Goal: Transaction & Acquisition: Purchase product/service

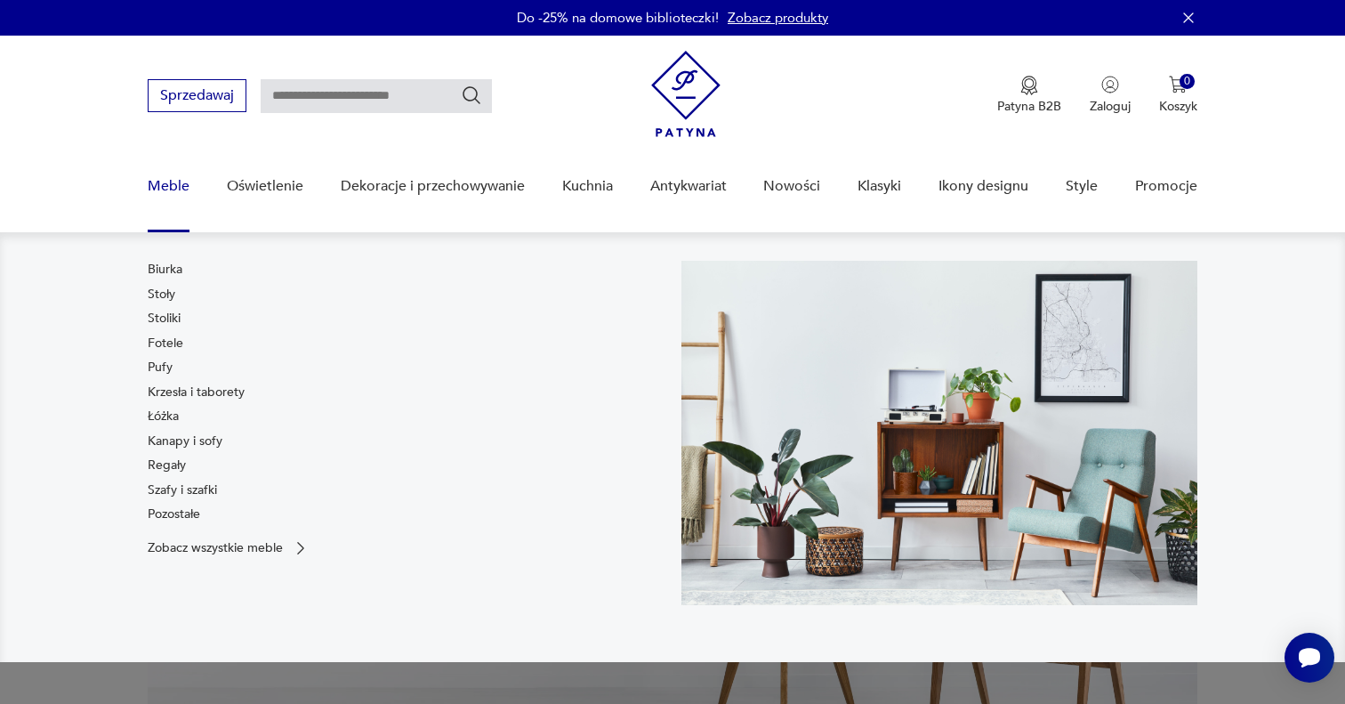
click at [161, 181] on link "Meble" at bounding box center [169, 186] width 42 height 68
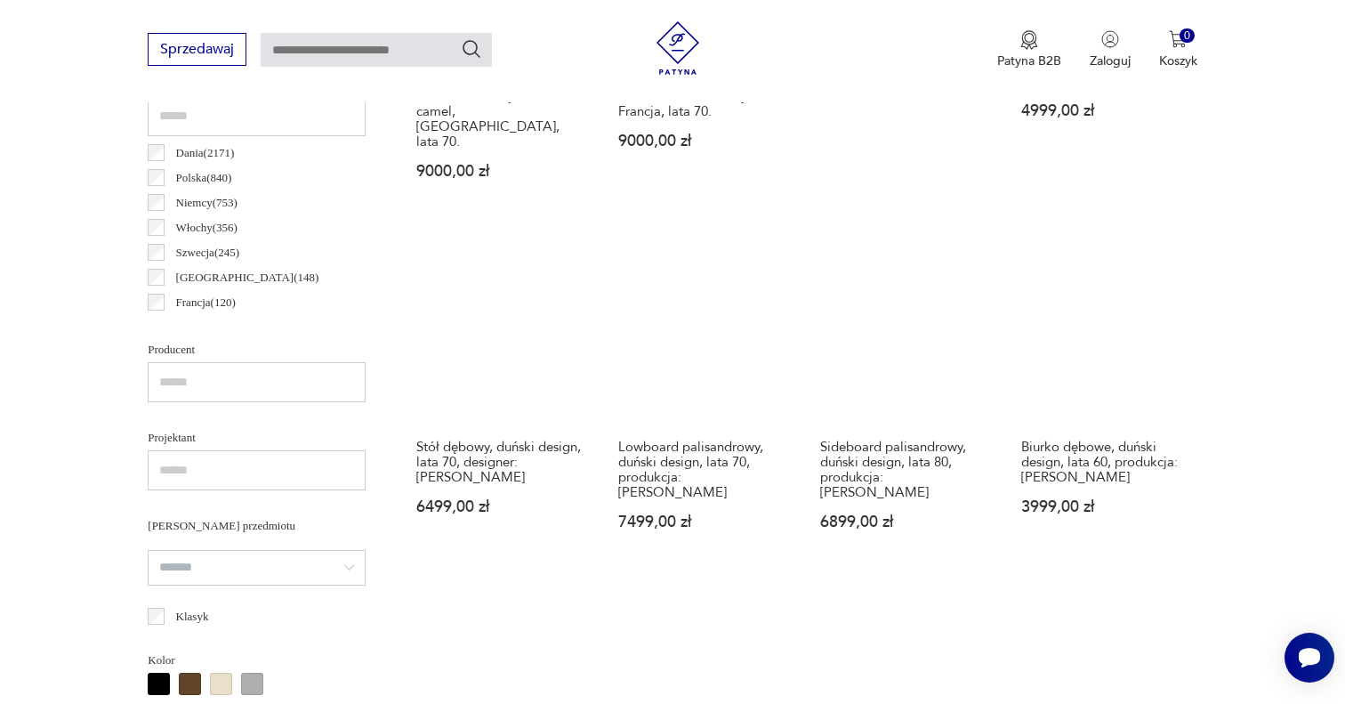
scroll to position [1084, 0]
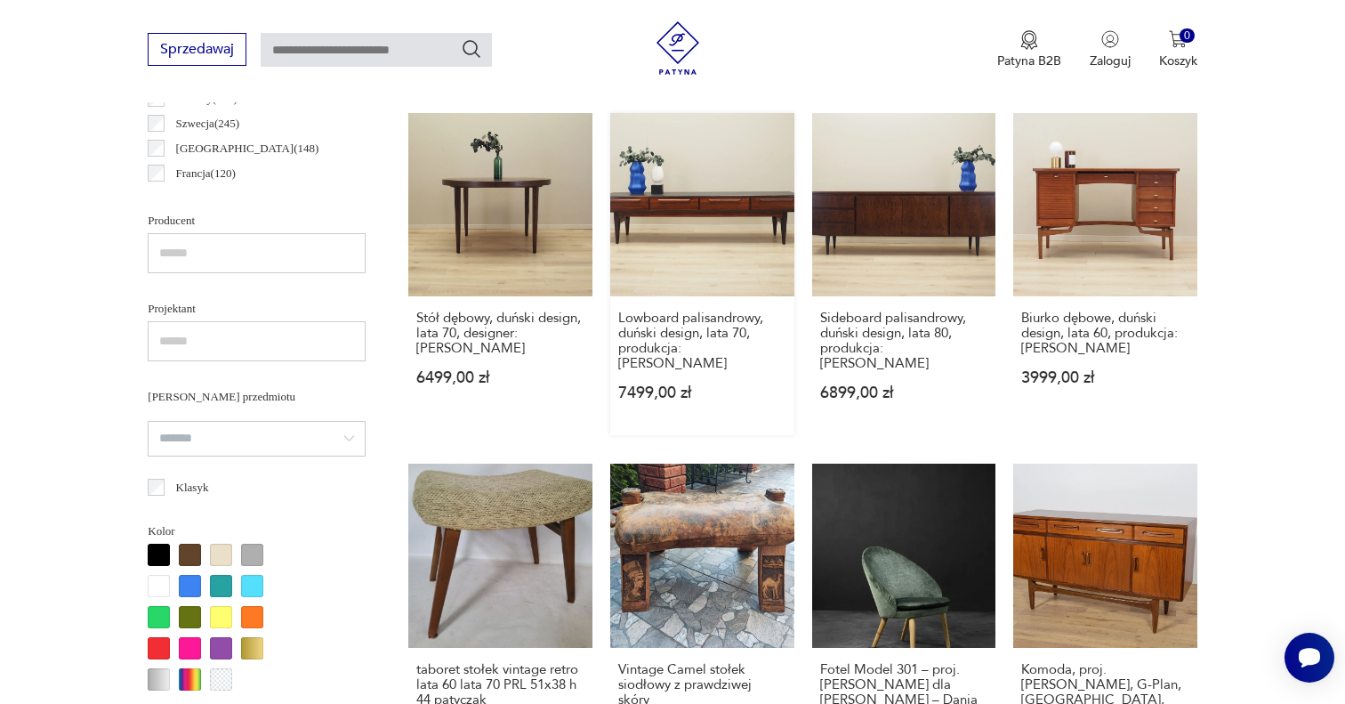
click at [696, 222] on link "Lowboard palisandrowy, duński design, lata 70, produkcja: [PERSON_NAME] 7499,00…" at bounding box center [702, 274] width 184 height 323
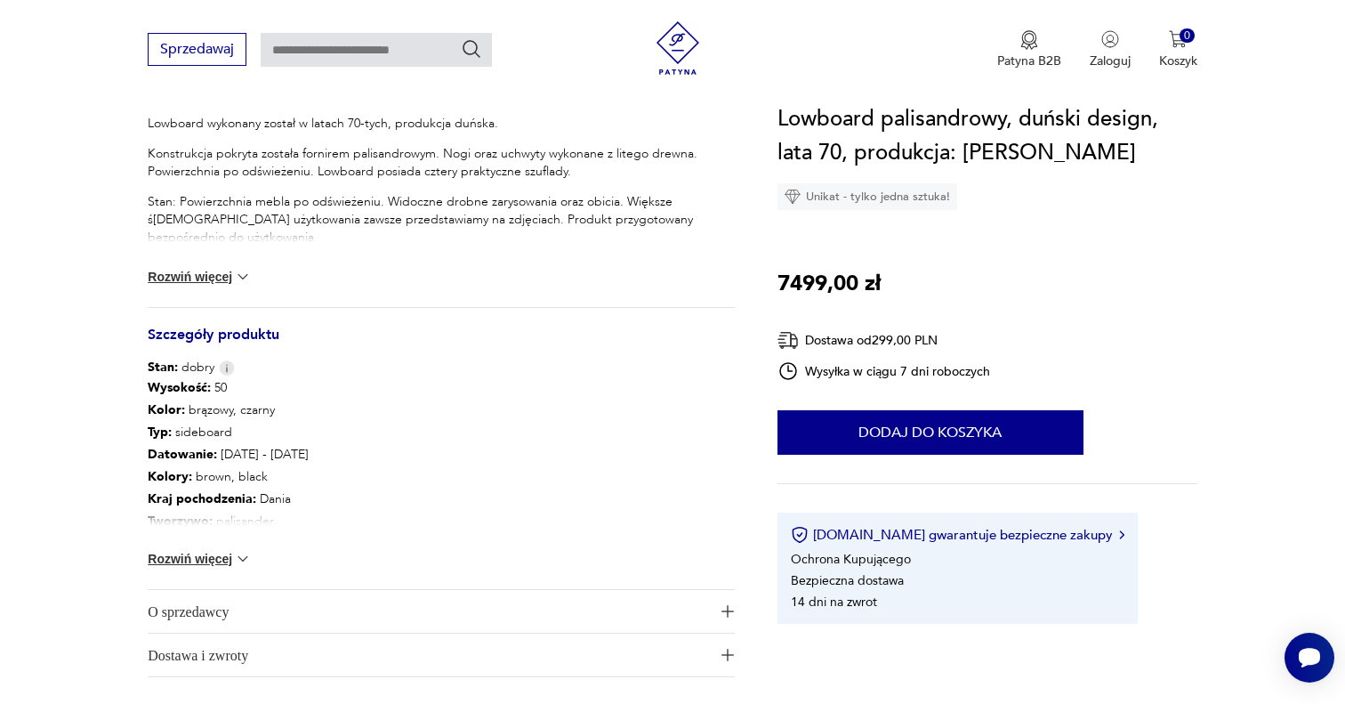
click at [237, 593] on span "O sprzedawcy" at bounding box center [429, 611] width 562 height 43
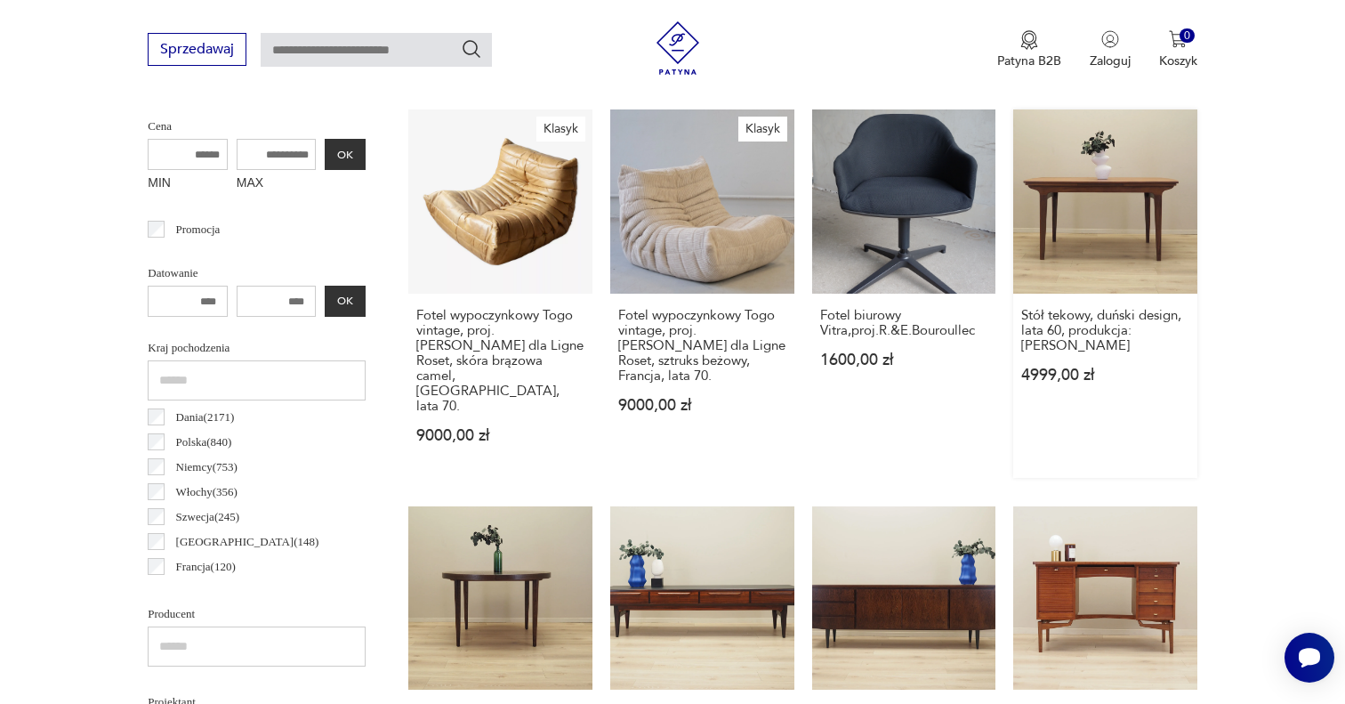
scroll to position [676, 0]
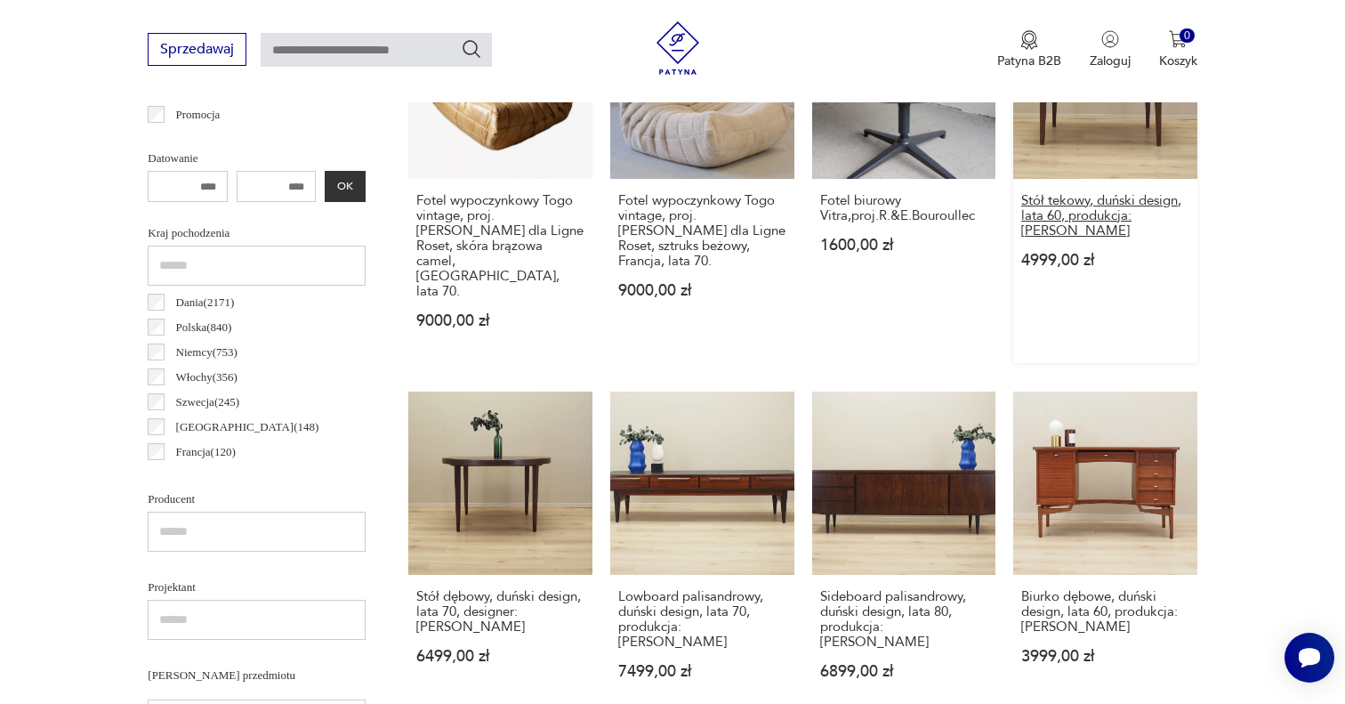
click at [1114, 199] on h3 "Stół tekowy, duński design, lata 60, produkcja: [PERSON_NAME]" at bounding box center [1105, 215] width 168 height 45
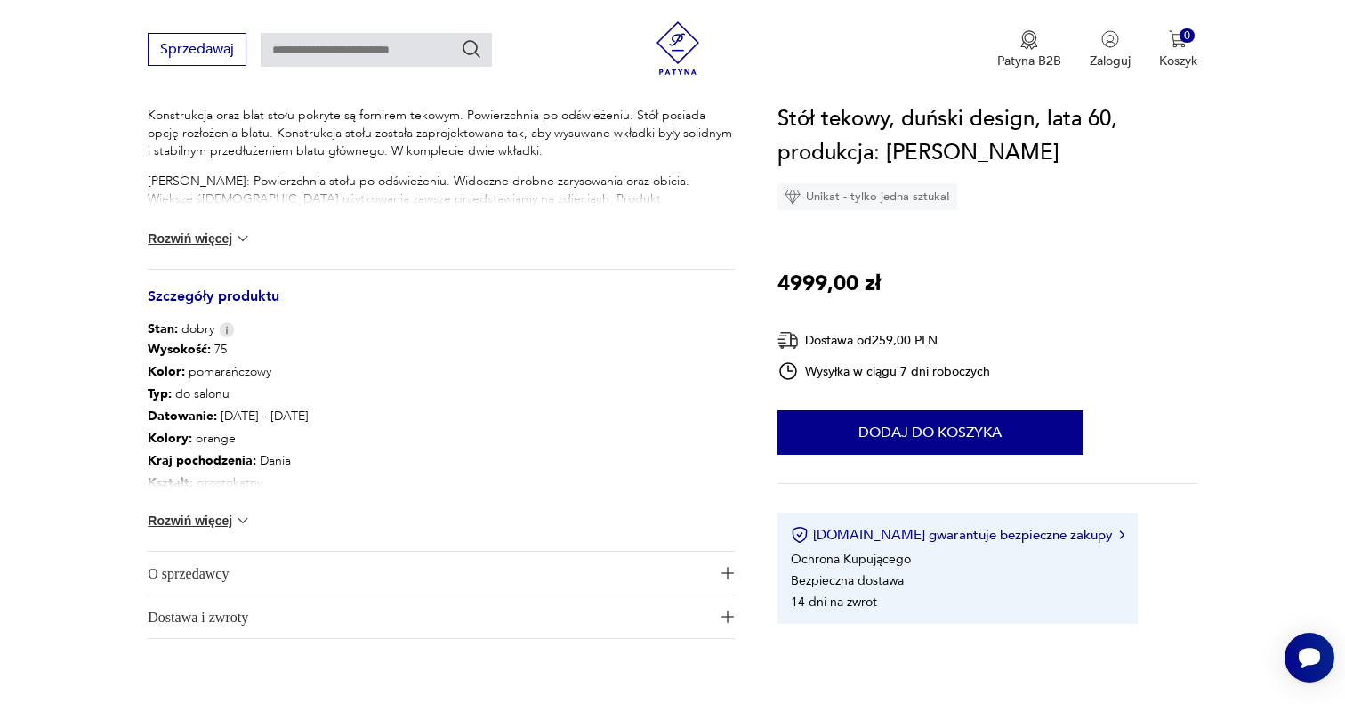
scroll to position [801, 0]
click at [251, 574] on span "O sprzedawcy" at bounding box center [429, 569] width 562 height 43
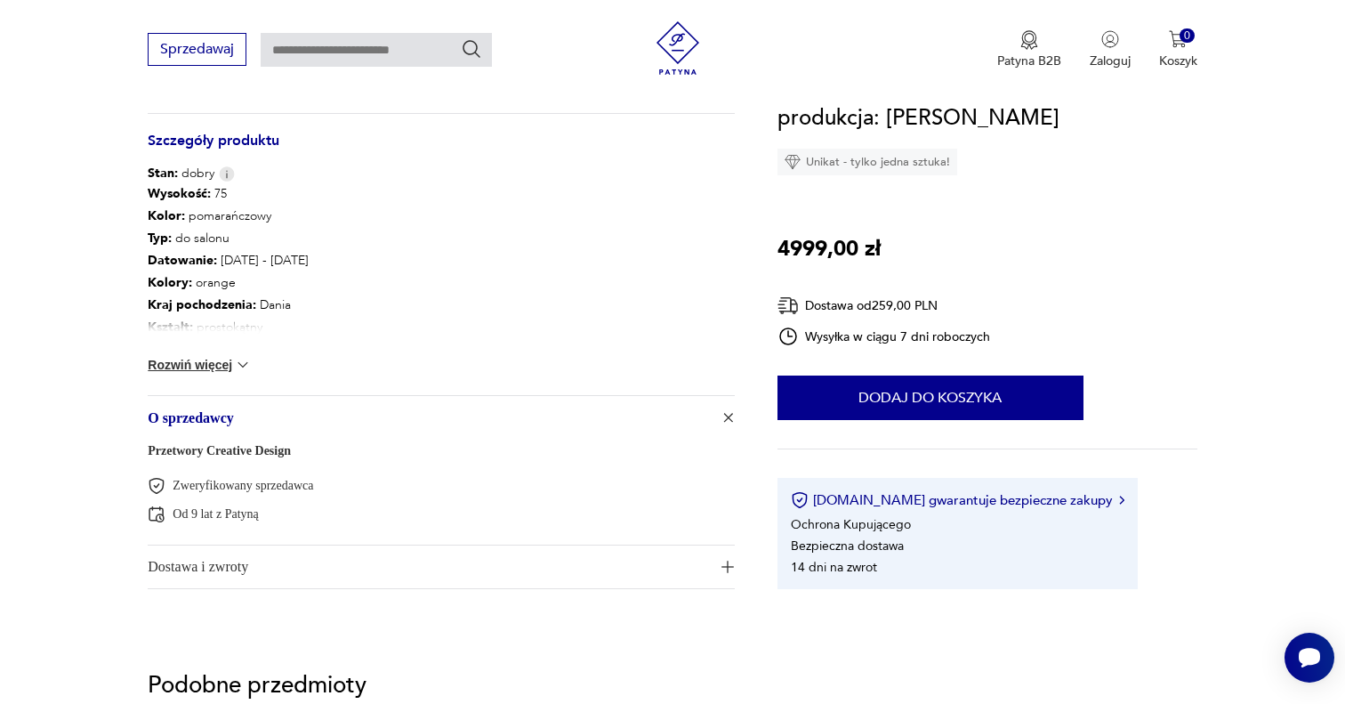
scroll to position [0, 0]
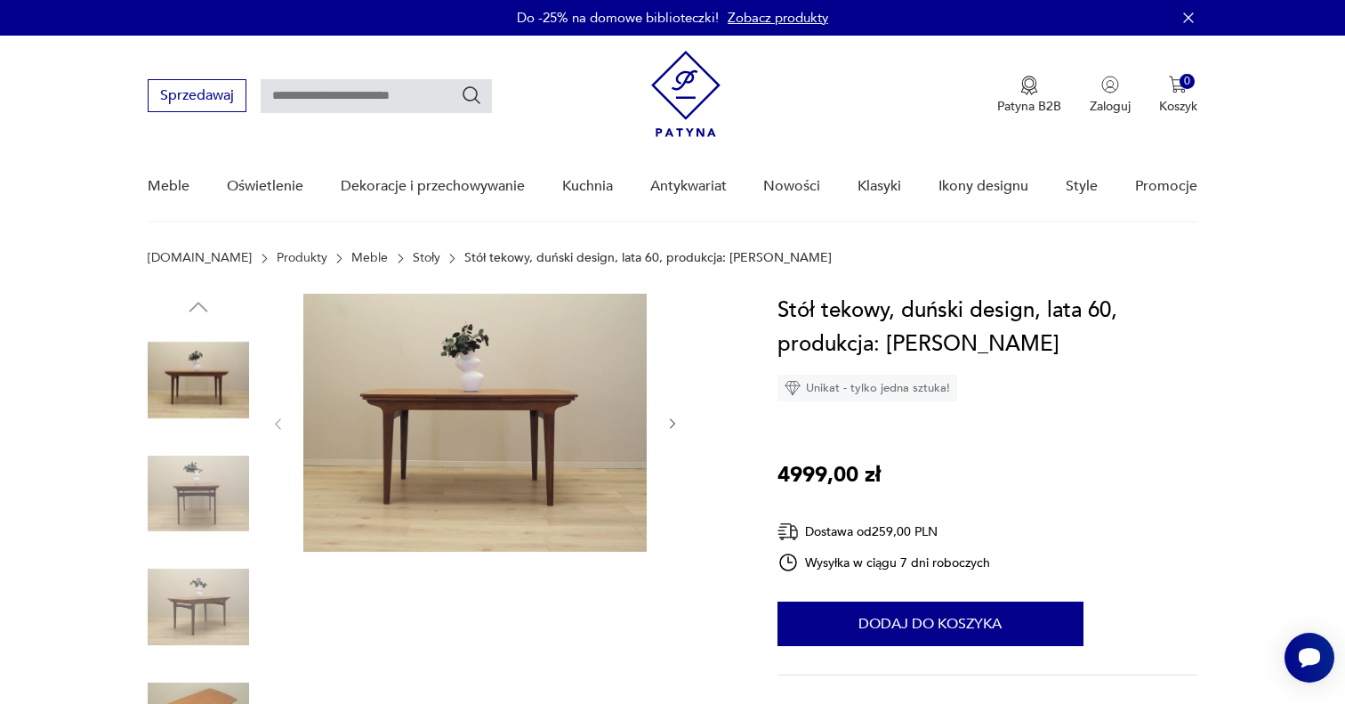
click at [674, 105] on img at bounding box center [685, 94] width 69 height 86
